Goal: Task Accomplishment & Management: Complete application form

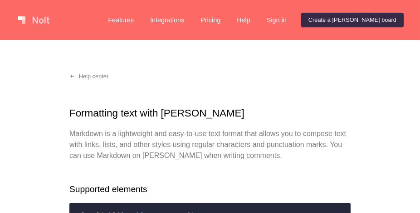
scroll to position [186, 0]
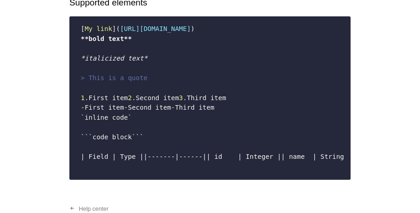
click at [111, 81] on span "> This is a quote" at bounding box center [114, 77] width 67 height 7
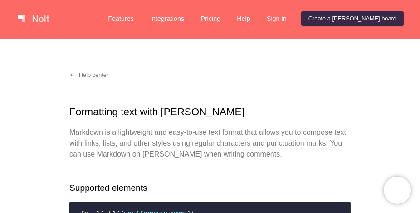
scroll to position [0, 0]
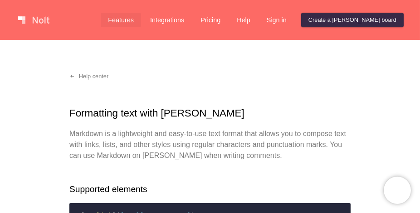
click at [141, 22] on link "Features" at bounding box center [121, 20] width 40 height 15
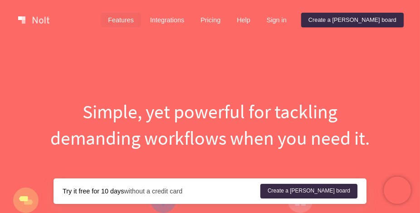
click at [44, 18] on link at bounding box center [34, 20] width 39 height 15
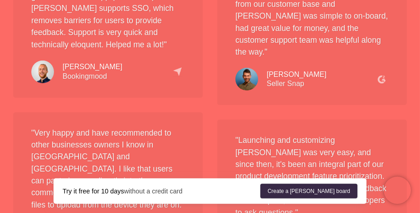
scroll to position [2070, 0]
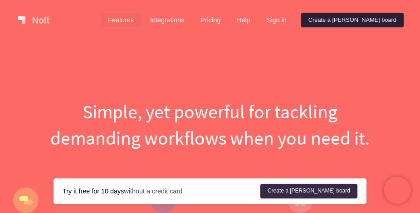
click at [376, 17] on link "Create a [PERSON_NAME] board" at bounding box center [353, 20] width 103 height 15
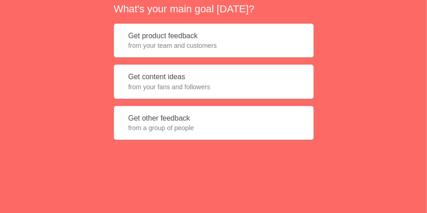
click at [173, 120] on button "Get other feedback from a group of people" at bounding box center [214, 123] width 200 height 34
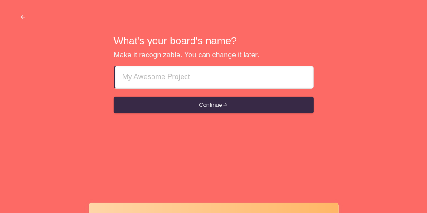
click at [134, 78] on input at bounding box center [214, 77] width 183 height 22
click at [225, 79] on input "[URL][DOMAIN_NAME]" at bounding box center [214, 77] width 183 height 22
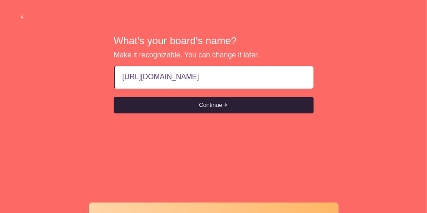
click at [227, 104] on span "submit" at bounding box center [226, 105] width 6 height 6
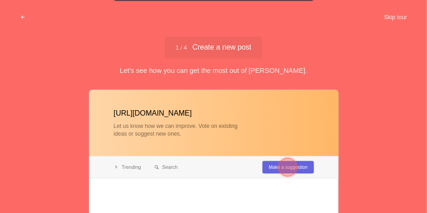
type input "[URL][DOMAIN_NAME]"
click at [157, 166] on div at bounding box center [214, 156] width 250 height 135
click at [161, 164] on div at bounding box center [214, 156] width 250 height 135
drag, startPoint x: 163, startPoint y: 164, endPoint x: 176, endPoint y: 159, distance: 13.2
click at [165, 164] on div at bounding box center [214, 156] width 250 height 135
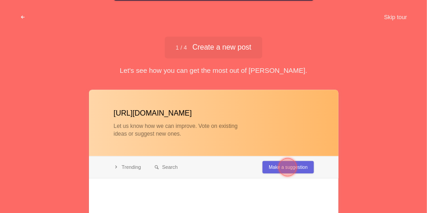
click at [229, 126] on div at bounding box center [214, 156] width 250 height 135
click at [114, 166] on div at bounding box center [214, 156] width 250 height 135
drag, startPoint x: 114, startPoint y: 165, endPoint x: 120, endPoint y: 166, distance: 5.5
click at [114, 165] on div at bounding box center [214, 156] width 250 height 135
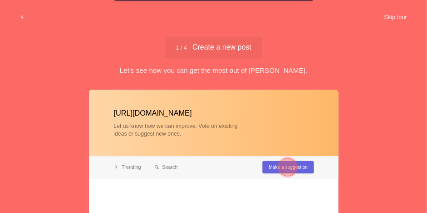
click at [294, 161] on div at bounding box center [288, 167] width 18 height 18
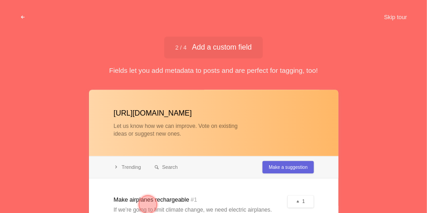
click at [151, 196] on div at bounding box center [148, 204] width 18 height 18
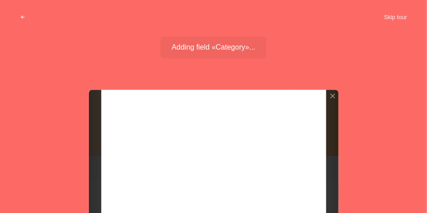
click at [124, 107] on div at bounding box center [214, 156] width 250 height 135
click at [127, 109] on div at bounding box center [214, 156] width 250 height 135
click at [127, 108] on div at bounding box center [214, 156] width 250 height 135
click at [127, 107] on div at bounding box center [214, 156] width 250 height 135
drag, startPoint x: 127, startPoint y: 107, endPoint x: 145, endPoint y: 111, distance: 18.2
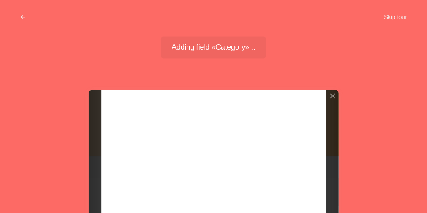
click at [128, 107] on div at bounding box center [214, 156] width 250 height 135
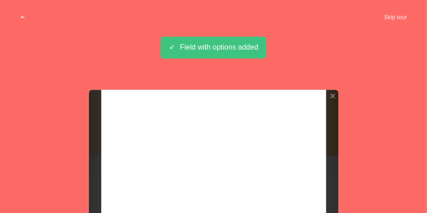
click at [187, 41] on div "Field with options added" at bounding box center [213, 47] width 105 height 22
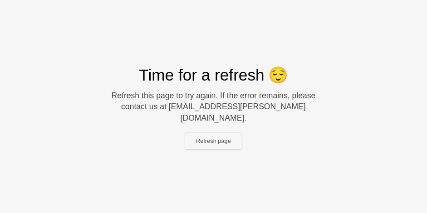
click at [216, 136] on button "Refresh page" at bounding box center [213, 141] width 57 height 16
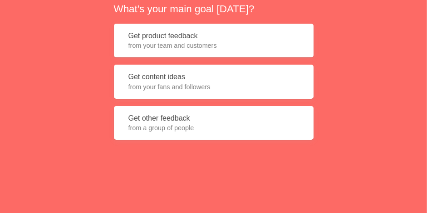
click at [212, 41] on button "Get product feedback from your team and customers" at bounding box center [214, 41] width 200 height 34
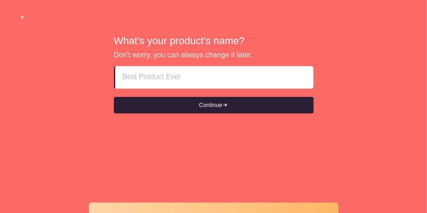
click at [213, 103] on button "Continue" at bounding box center [214, 105] width 200 height 16
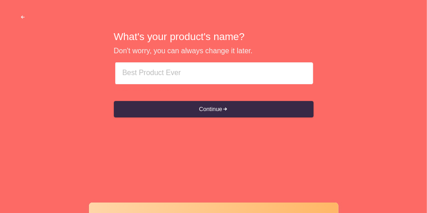
click at [176, 74] on input at bounding box center [214, 73] width 183 height 22
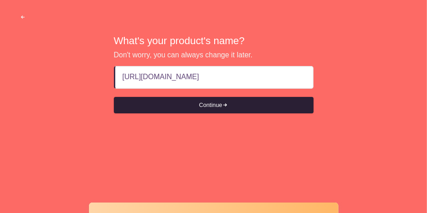
click at [216, 104] on button "Continue" at bounding box center [214, 105] width 200 height 16
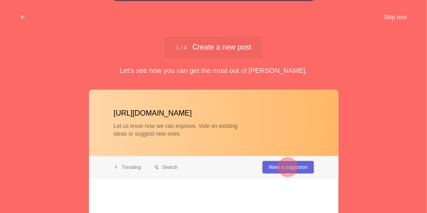
type input "[URL][DOMAIN_NAME]"
click at [282, 166] on div at bounding box center [288, 167] width 18 height 18
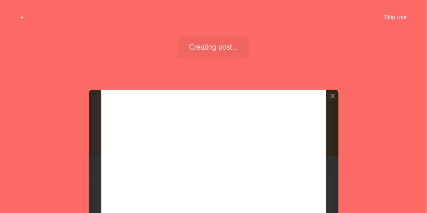
click at [282, 166] on div at bounding box center [214, 156] width 250 height 135
click at [212, 53] on div "Creating post... Well done!" at bounding box center [213, 47] width 71 height 22
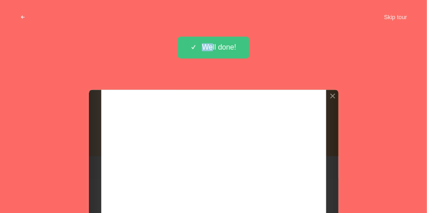
click at [212, 53] on div "Well done!" at bounding box center [213, 47] width 71 height 22
click at [191, 48] on div "Creating post... Well done!" at bounding box center [213, 47] width 71 height 22
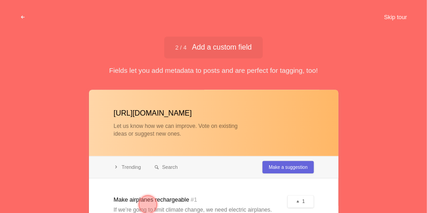
click at [403, 21] on button "Skip tour" at bounding box center [395, 17] width 45 height 16
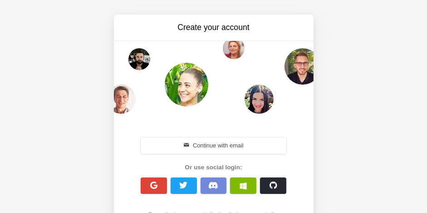
click at [216, 185] on span "button" at bounding box center [214, 185] width 10 height 8
